Goal: Information Seeking & Learning: Find specific fact

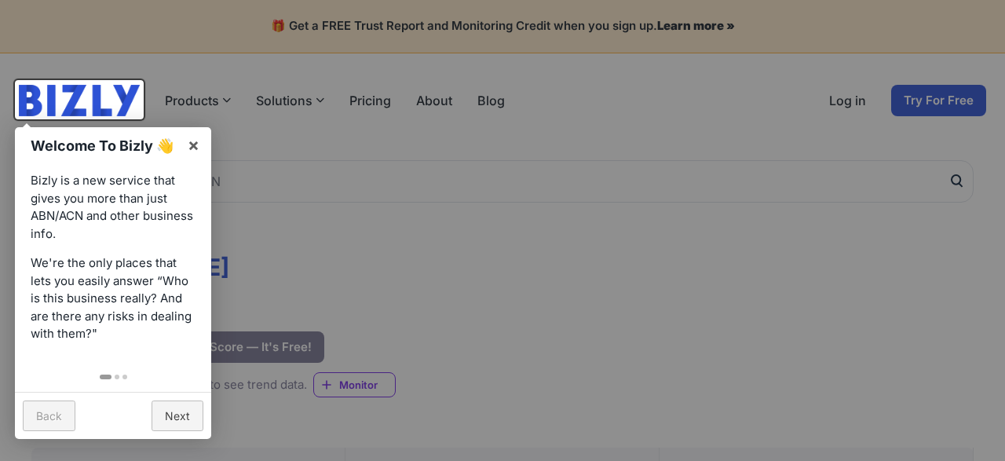
drag, startPoint x: 0, startPoint y: 0, endPoint x: 219, endPoint y: 152, distance: 266.3
click at [195, 148] on link "×" at bounding box center [193, 144] width 35 height 35
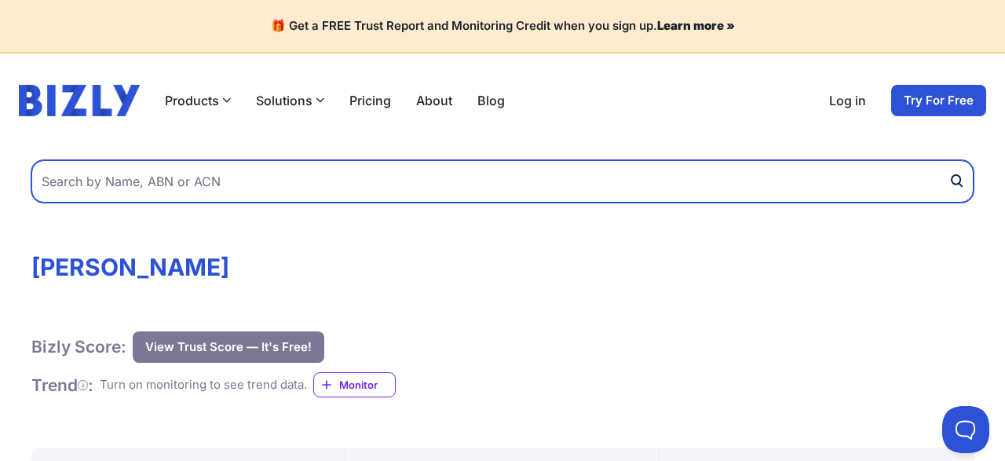
click at [179, 179] on input "text" at bounding box center [502, 181] width 942 height 42
type input "[PERSON_NAME]"
click at [948, 160] on button "submit" at bounding box center [960, 181] width 25 height 42
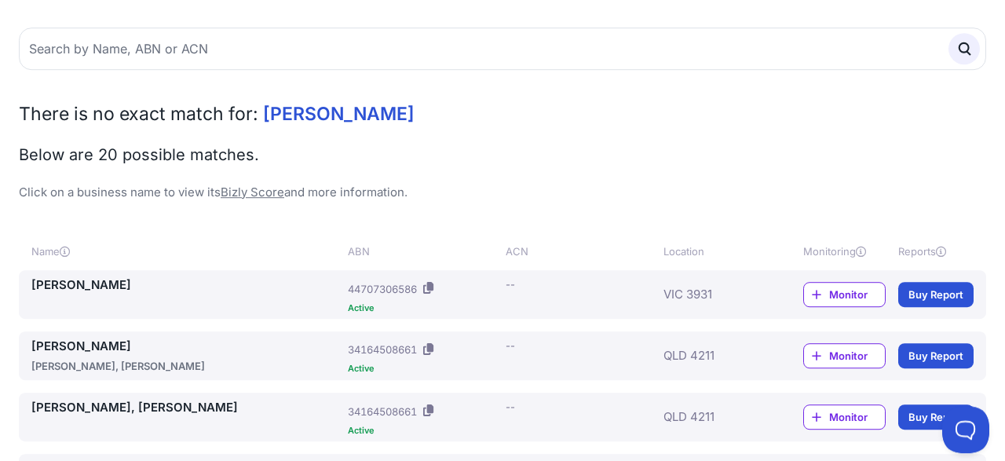
scroll to position [119, 0]
click at [437, 290] on button at bounding box center [428, 289] width 16 height 24
